Goal: Find specific page/section: Find specific page/section

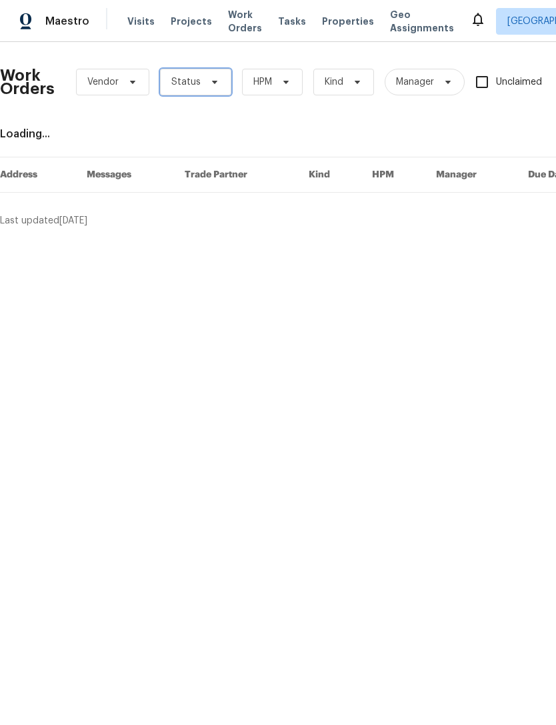
click at [212, 80] on icon at bounding box center [214, 82] width 11 height 11
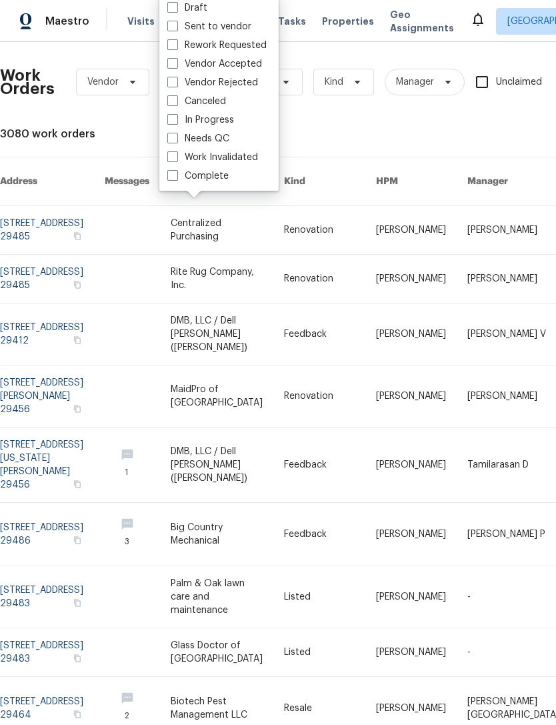
click at [177, 139] on span at bounding box center [172, 138] width 11 height 11
click at [176, 139] on input "Needs QC" at bounding box center [171, 136] width 9 height 9
checkbox input "true"
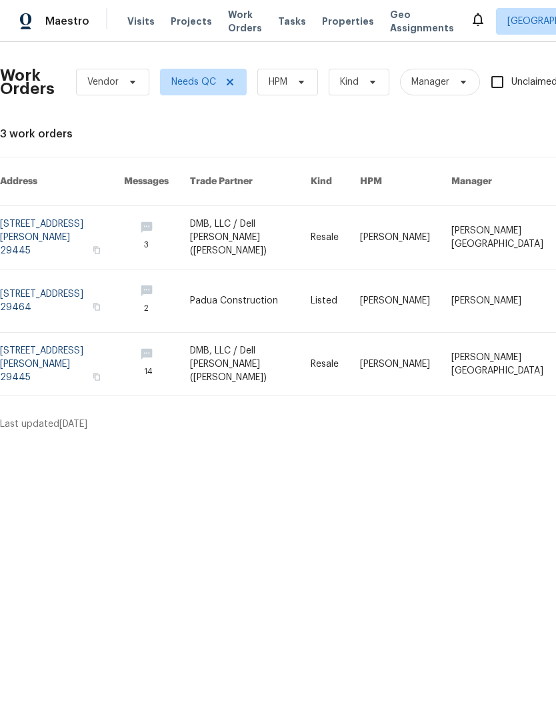
click at [470, 20] on icon at bounding box center [478, 19] width 16 height 16
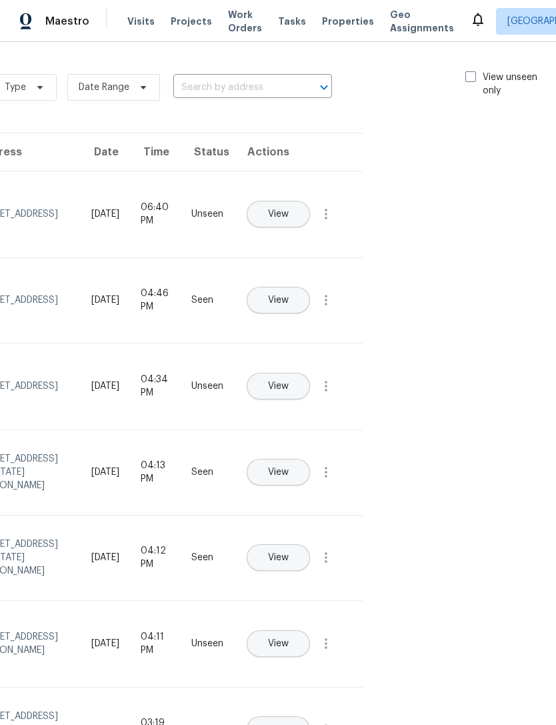
scroll to position [0, 150]
click at [472, 73] on span at bounding box center [471, 76] width 11 height 11
click at [472, 73] on input "View unseen only" at bounding box center [470, 75] width 9 height 9
checkbox input "true"
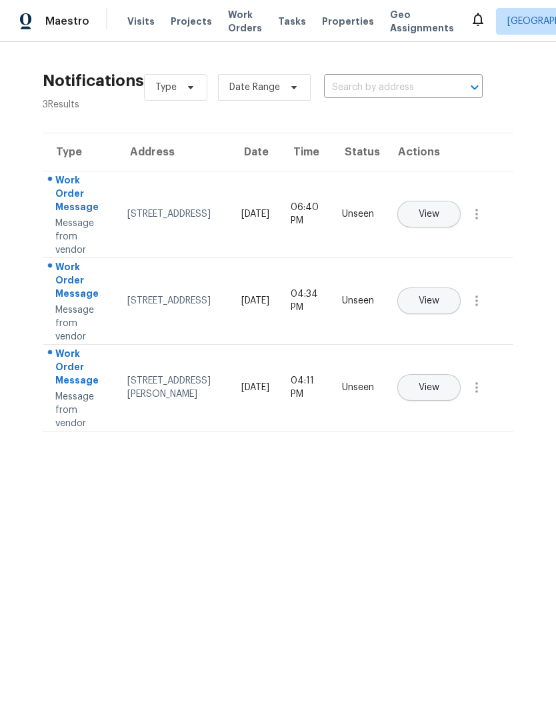
scroll to position [0, 0]
click at [136, 20] on span "Visits" at bounding box center [140, 21] width 27 height 13
